Goal: Book appointment/travel/reservation

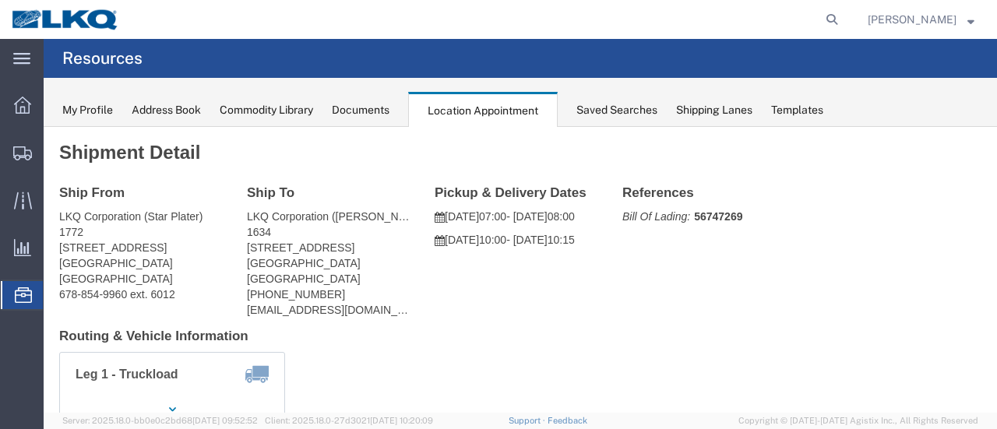
scroll to position [78, 0]
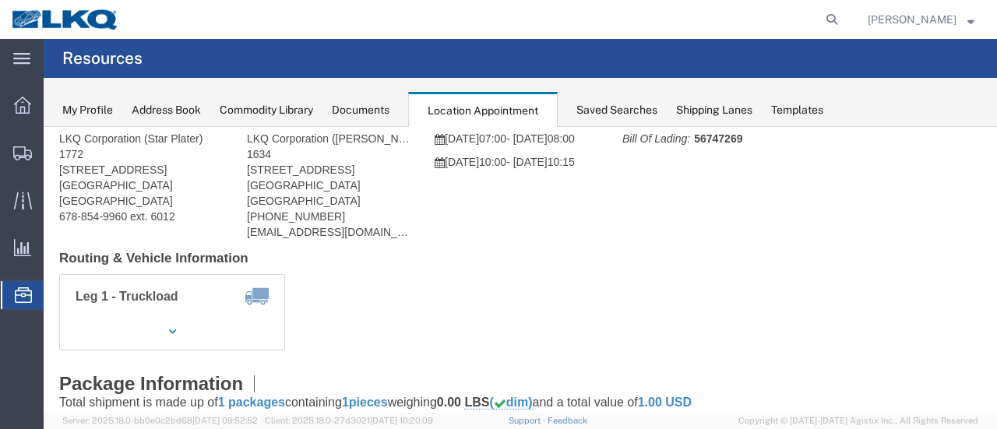
click at [0, 0] on span "Location Appointment" at bounding box center [0, 0] width 0 height 0
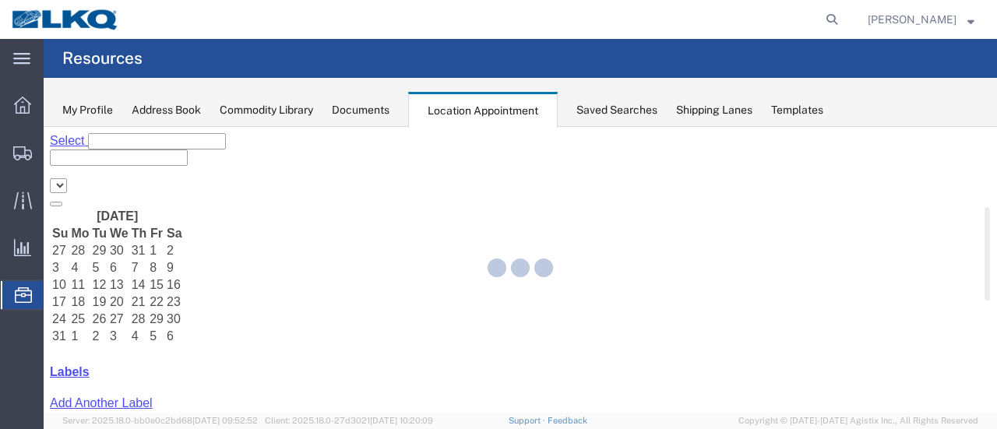
select select "28712"
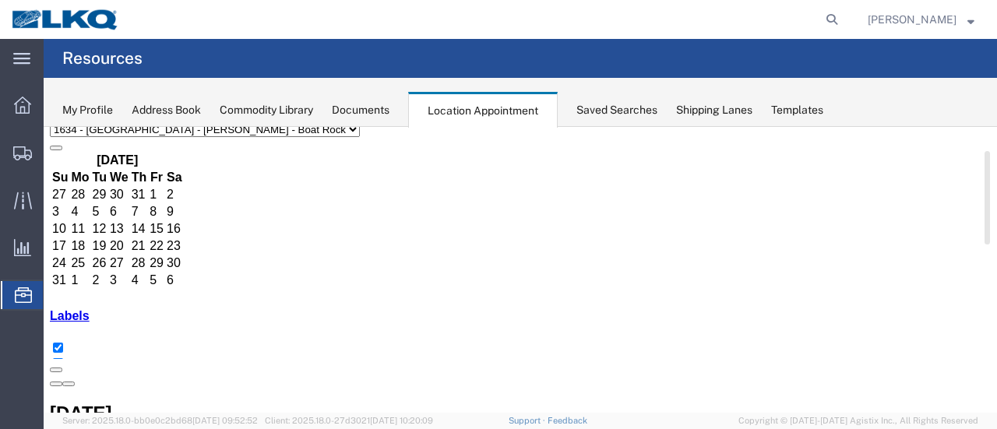
scroll to position [78, 0]
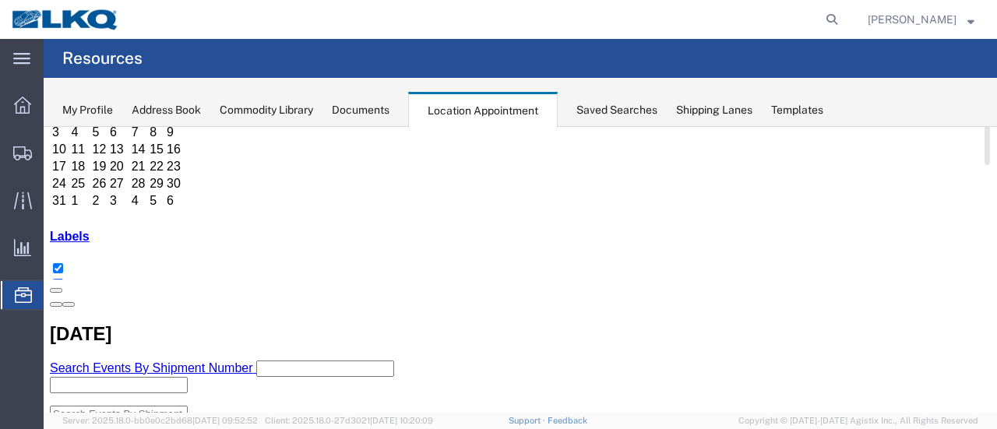
scroll to position [156, 0]
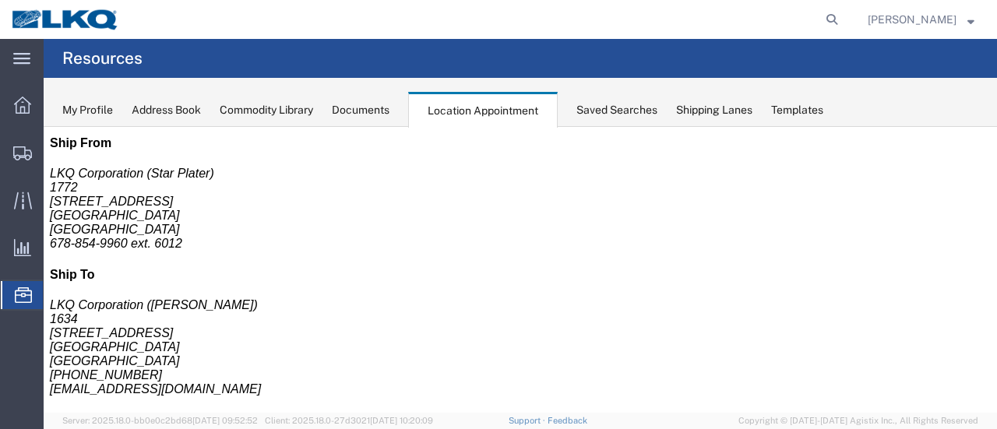
scroll to position [0, 0]
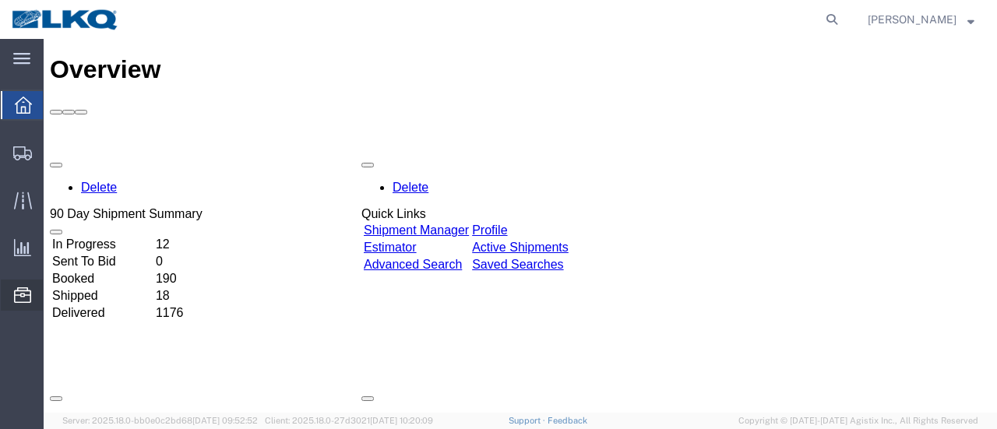
click at [0, 0] on span "Location Appointment" at bounding box center [0, 0] width 0 height 0
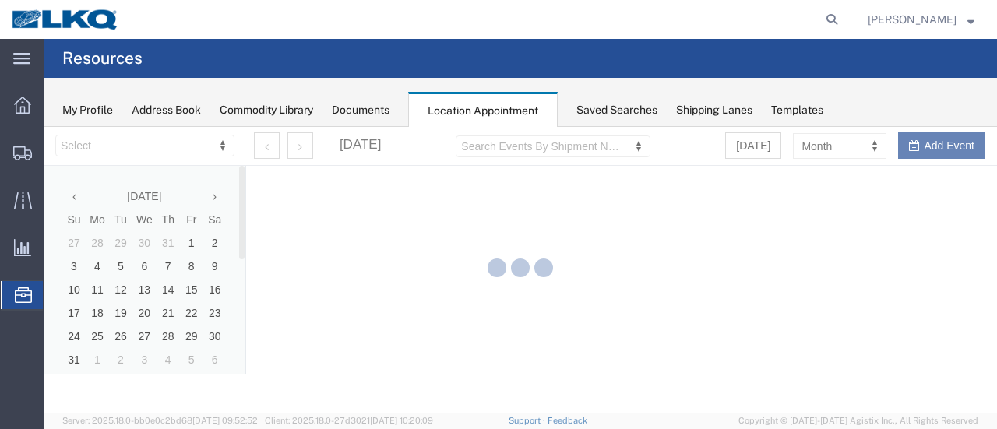
select select "28712"
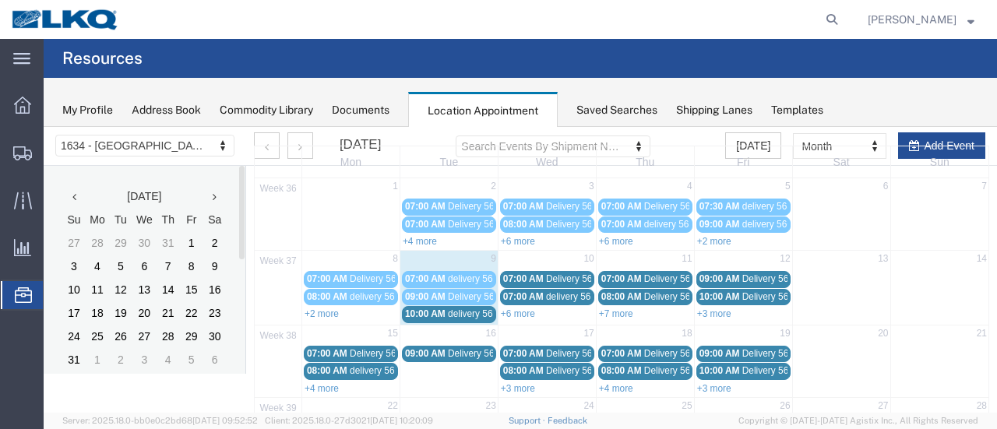
scroll to position [78, 0]
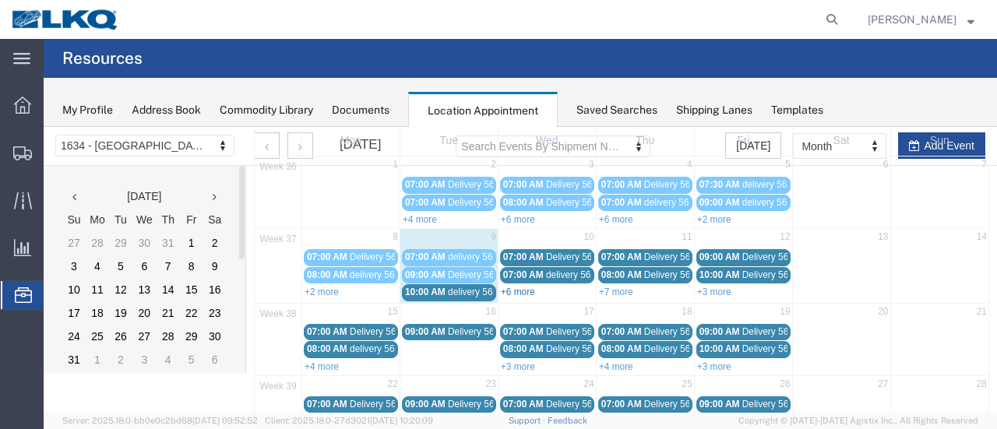
click at [514, 291] on link "+6 more" at bounding box center [518, 292] width 34 height 11
